Goal: Transaction & Acquisition: Purchase product/service

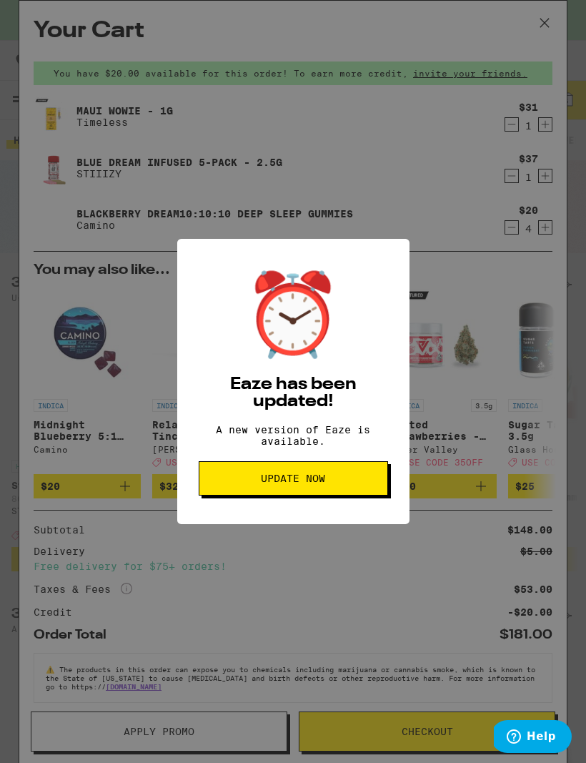
click at [292, 483] on span "Update Now" at bounding box center [293, 478] width 64 height 10
